Goal: Task Accomplishment & Management: Manage account settings

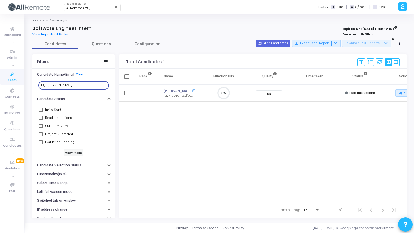
type input "[PERSON_NAME]"
click at [192, 90] on mat-icon "open_in_new" at bounding box center [193, 90] width 3 height 3
click at [140, 39] on link "Configuration" at bounding box center [147, 44] width 46 height 10
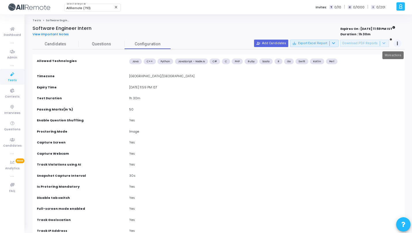
click at [396, 43] on button at bounding box center [397, 44] width 8 height 8
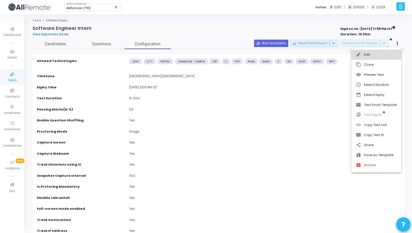
click at [358, 56] on mat-icon "edit" at bounding box center [359, 55] width 6 height 6
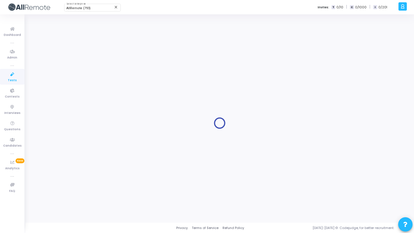
type input "Software Engineer Intern"
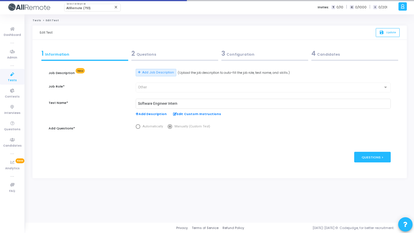
click at [171, 51] on div "2 Questions" at bounding box center [174, 53] width 87 height 9
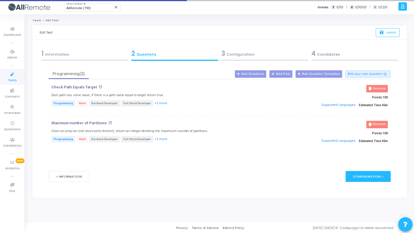
click at [232, 57] on div "3 Configuration" at bounding box center [264, 53] width 87 height 9
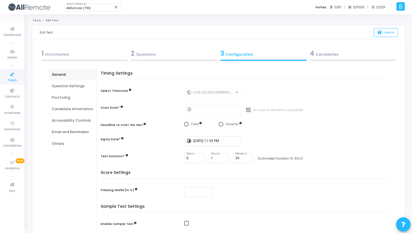
click at [67, 105] on div "Candidate Information" at bounding box center [73, 108] width 48 height 11
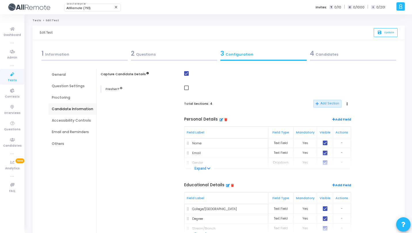
click at [67, 96] on div "Proctoring" at bounding box center [72, 97] width 41 height 5
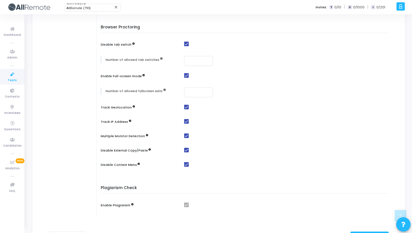
scroll to position [158, 0]
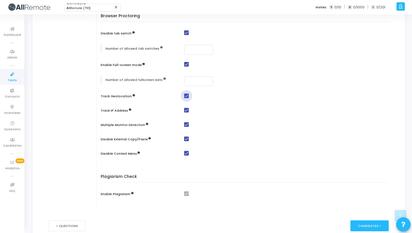
click at [184, 97] on span at bounding box center [186, 96] width 5 height 5
click at [186, 98] on input "checkbox" at bounding box center [186, 98] width 0 height 0
checkbox input "false"
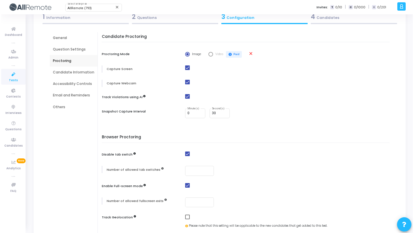
scroll to position [0, 0]
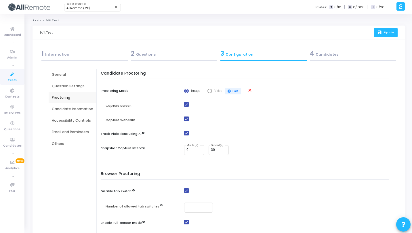
click at [377, 34] on icon "save" at bounding box center [380, 32] width 6 height 5
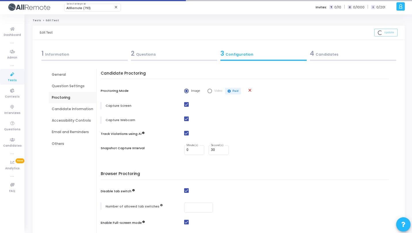
click at [14, 76] on icon at bounding box center [12, 74] width 12 height 7
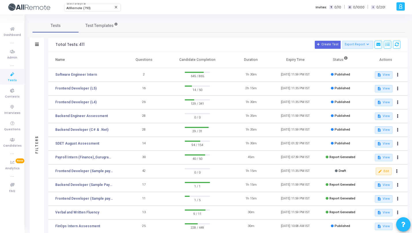
click at [40, 76] on div "Filters" at bounding box center [37, 144] width 14 height 185
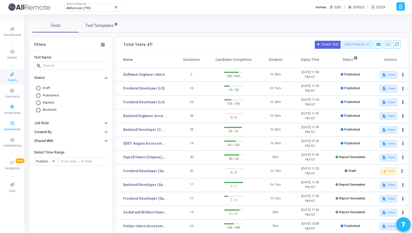
click at [19, 125] on link "Questions" at bounding box center [12, 126] width 24 height 16
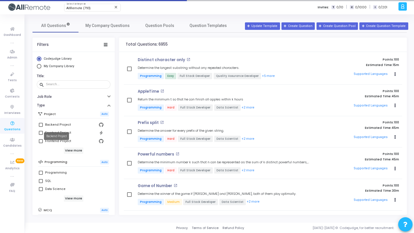
click at [59, 125] on div "Backend Project" at bounding box center [58, 125] width 26 height 7
click at [41, 127] on input "Backend Project" at bounding box center [41, 127] width 0 height 0
checkbox input "true"
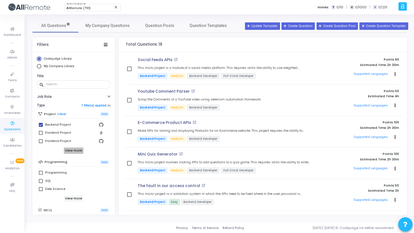
click at [76, 152] on h6 "View more" at bounding box center [74, 151] width 20 height 6
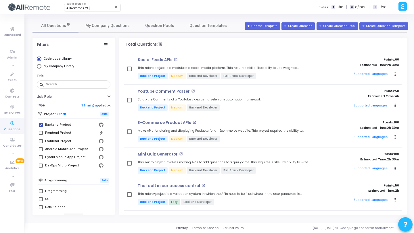
click at [297, 41] on div "Total Questions: 18" at bounding box center [263, 45] width 288 height 14
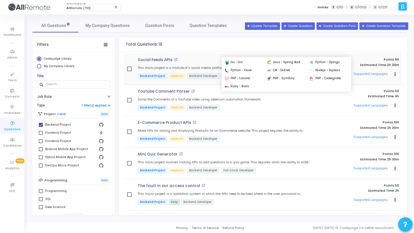
click at [362, 75] on button "Supported Languages" at bounding box center [371, 74] width 38 height 9
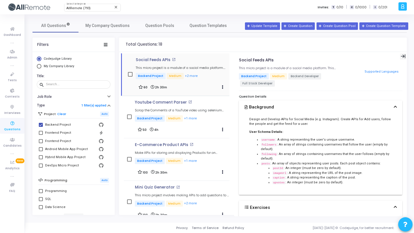
click at [401, 56] on icon at bounding box center [403, 56] width 5 height 5
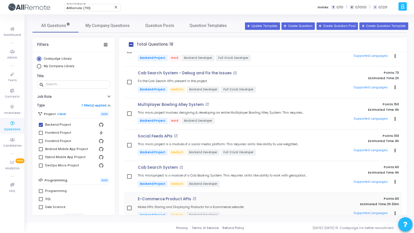
scroll to position [408, 0]
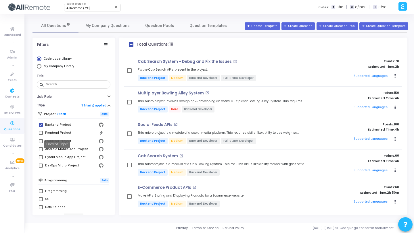
click at [49, 134] on div "Frontend Project" at bounding box center [58, 133] width 26 height 7
click at [41, 135] on input "Frontend Project" at bounding box center [41, 135] width 0 height 0
checkbox input "true"
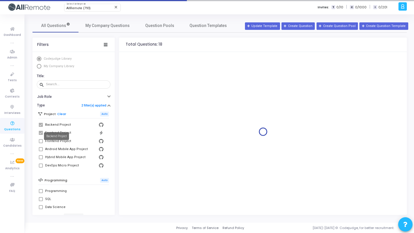
click at [49, 127] on div "Backend Project" at bounding box center [58, 125] width 26 height 7
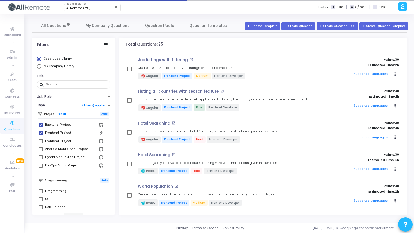
click at [49, 125] on div "Backend Project" at bounding box center [58, 125] width 26 height 7
click at [41, 127] on input "Backend Project" at bounding box center [41, 127] width 0 height 0
checkbox input "false"
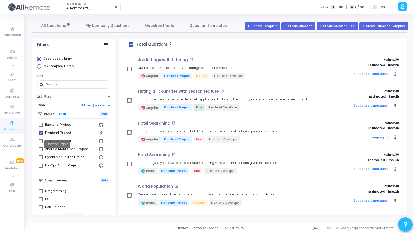
click at [54, 133] on div "Frontend Project" at bounding box center [58, 133] width 26 height 7
click at [41, 135] on input "Frontend Project" at bounding box center [41, 135] width 0 height 0
checkbox input "false"
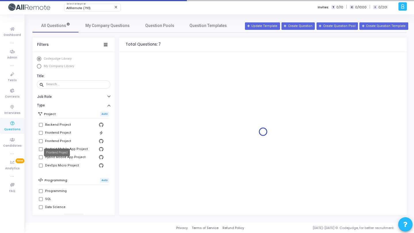
click at [53, 142] on div "Frontend Project" at bounding box center [58, 141] width 26 height 7
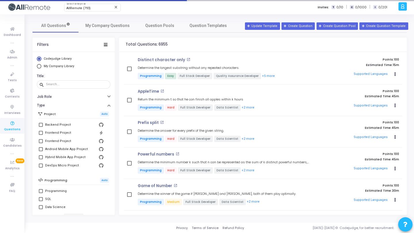
click at [53, 141] on div "Frontend Project" at bounding box center [58, 141] width 26 height 7
click at [41, 143] on input "Frontend Project" at bounding box center [41, 143] width 0 height 0
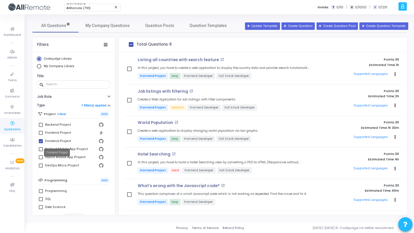
drag, startPoint x: 55, startPoint y: 140, endPoint x: 61, endPoint y: 149, distance: 10.6
click at [55, 140] on div "Frontend Project" at bounding box center [58, 141] width 26 height 7
click at [41, 143] on input "Frontend Project" at bounding box center [41, 143] width 0 height 0
checkbox input "false"
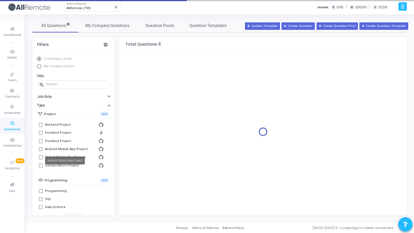
click at [68, 148] on div "Android Mobile App Project" at bounding box center [66, 149] width 43 height 7
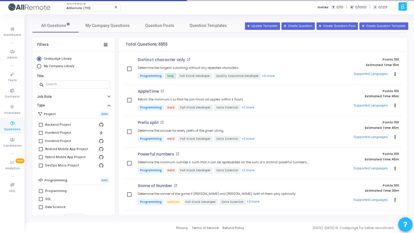
click at [70, 149] on div "Android Mobile App Project" at bounding box center [66, 149] width 43 height 7
click at [41, 151] on input "Android Mobile App Project" at bounding box center [41, 151] width 0 height 0
checkbox input "true"
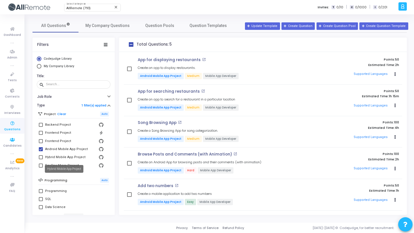
click at [47, 155] on div "Hybrid Mobile App Project" at bounding box center [65, 157] width 40 height 7
click at [41, 160] on input "Hybrid Mobile App Project" at bounding box center [41, 160] width 0 height 0
checkbox input "true"
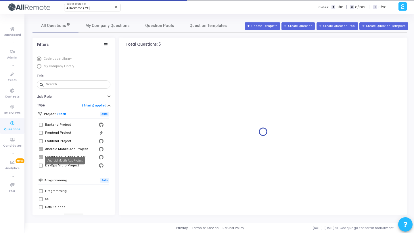
click at [52, 149] on div "Android Mobile App Project" at bounding box center [66, 149] width 43 height 7
click at [41, 151] on input "Android Mobile App Project" at bounding box center [41, 151] width 0 height 0
checkbox input "false"
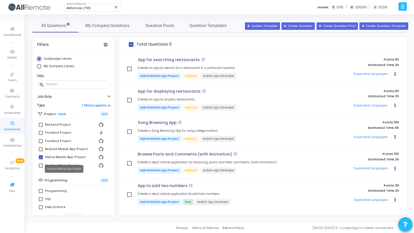
click at [48, 159] on div "Hybrid Mobile App Project" at bounding box center [65, 157] width 40 height 7
click at [41, 160] on input "Hybrid Mobile App Project" at bounding box center [41, 160] width 0 height 0
checkbox input "false"
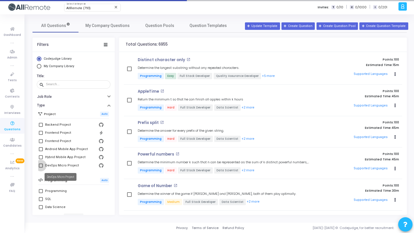
click at [55, 166] on div "DevOps Micro Project" at bounding box center [62, 165] width 34 height 7
click at [41, 168] on input "DevOps Micro Project" at bounding box center [41, 168] width 0 height 0
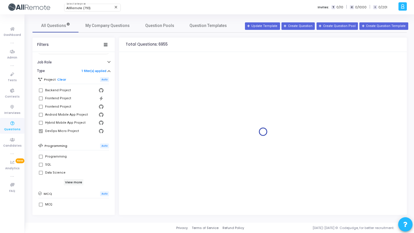
scroll to position [35, 0]
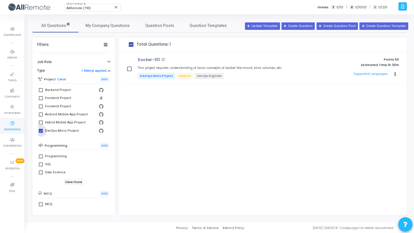
click at [44, 129] on label "DevOps Micro Project" at bounding box center [74, 131] width 70 height 7
click at [41, 133] on input "DevOps Micro Project" at bounding box center [41, 133] width 0 height 0
checkbox input "false"
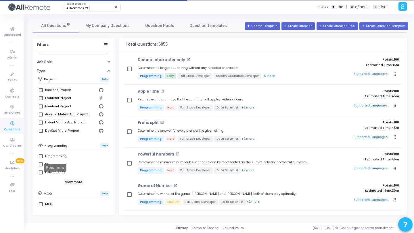
click at [54, 157] on div "Programming" at bounding box center [56, 156] width 22 height 7
click at [41, 159] on input "Programming" at bounding box center [41, 159] width 0 height 0
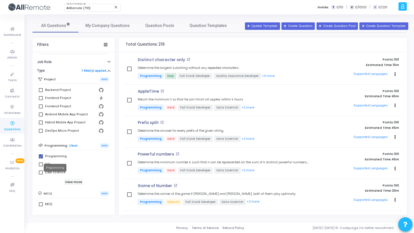
click at [60, 156] on div "Programming" at bounding box center [56, 156] width 22 height 7
click at [41, 159] on input "Programming" at bounding box center [41, 159] width 0 height 0
checkbox input "false"
click at [46, 166] on div "SQL" at bounding box center [48, 164] width 6 height 7
click at [41, 167] on input "SQL" at bounding box center [41, 167] width 0 height 0
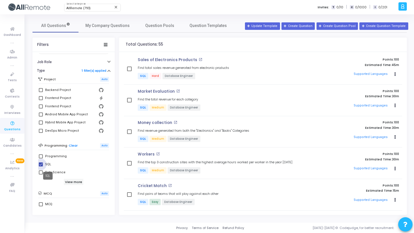
click at [47, 163] on div "SQL" at bounding box center [48, 164] width 6 height 7
click at [41, 167] on input "SQL" at bounding box center [41, 167] width 0 height 0
checkbox input "false"
